Goal: Information Seeking & Learning: Learn about a topic

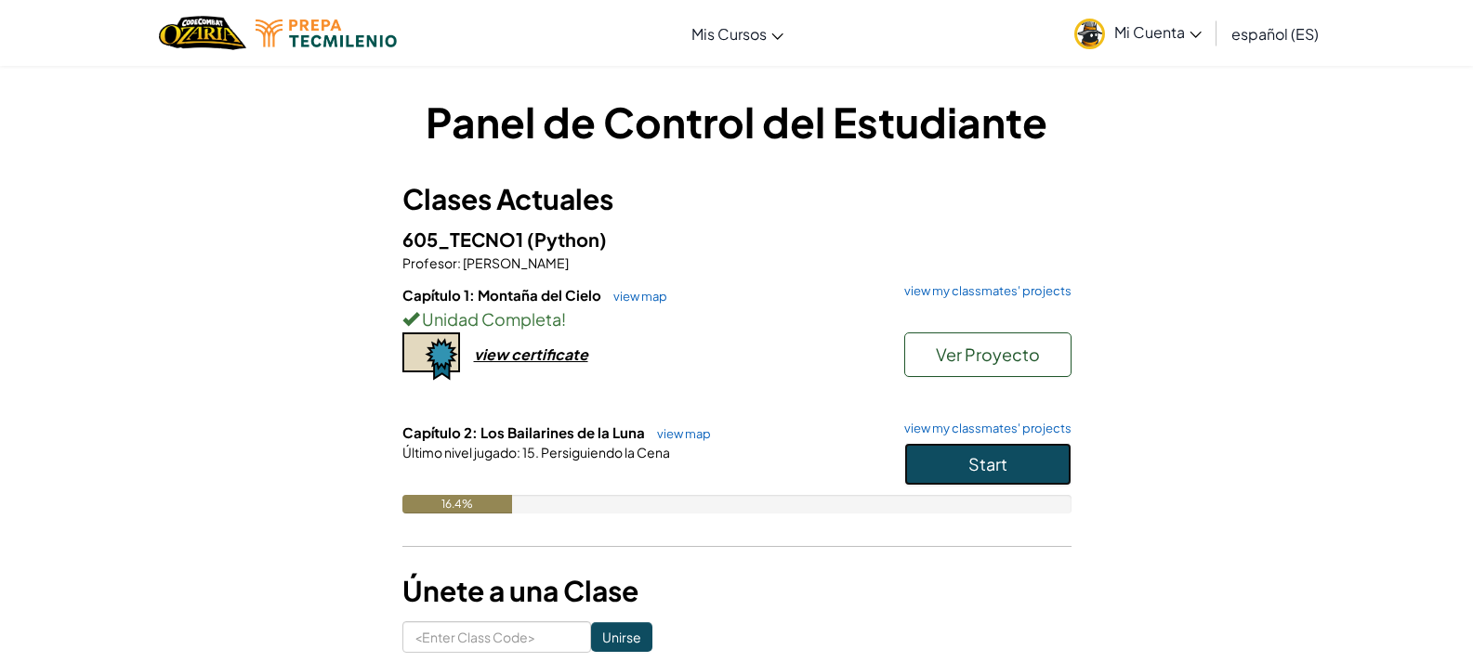
click at [1000, 471] on span "Start" at bounding box center [987, 463] width 39 height 21
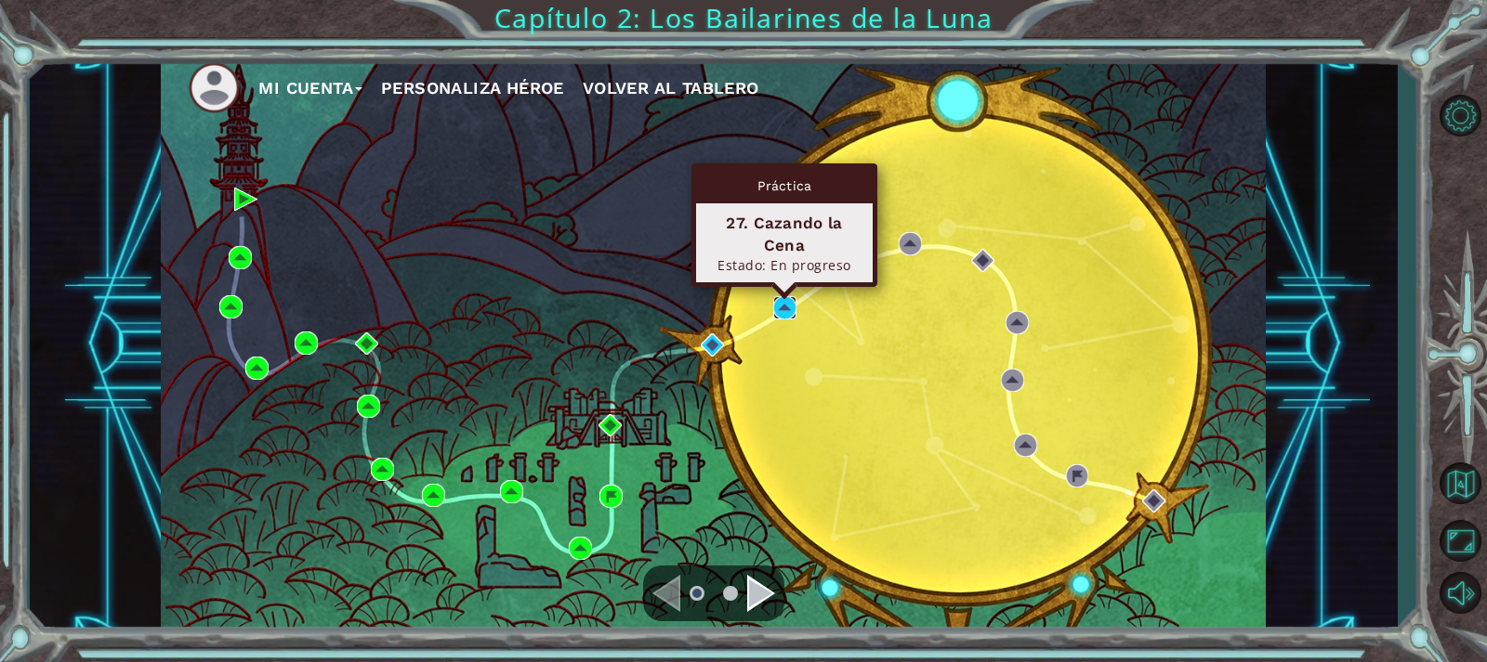
click at [784, 308] on img at bounding box center [784, 307] width 23 height 23
